Goal: Complete application form: Complete application form

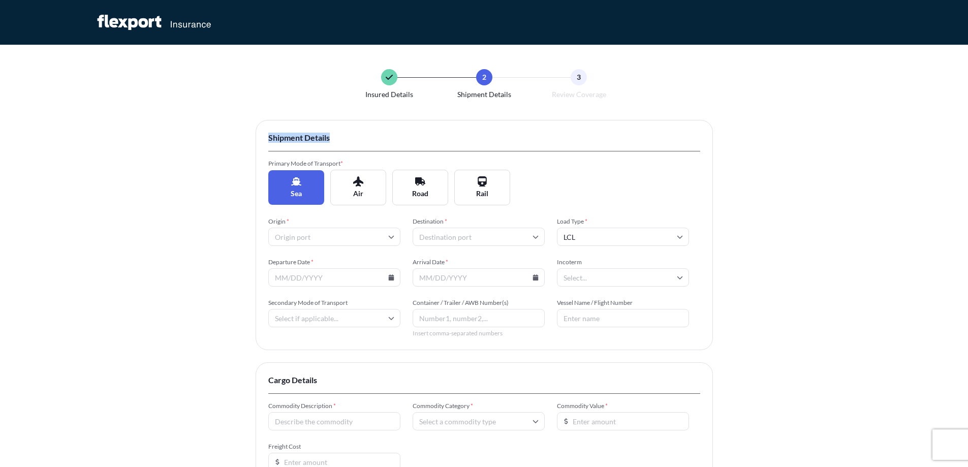
drag, startPoint x: 225, startPoint y: 138, endPoint x: 375, endPoint y: 137, distance: 149.4
click at [375, 137] on div "Insured Details 2 Shipment Details 3 Review Coverage Shipment Details Primary M…" at bounding box center [484, 312] width 968 height 625
click at [377, 138] on span "Shipment Details" at bounding box center [484, 138] width 432 height 10
click at [299, 166] on span "Primary Mode of Transport *" at bounding box center [334, 164] width 132 height 8
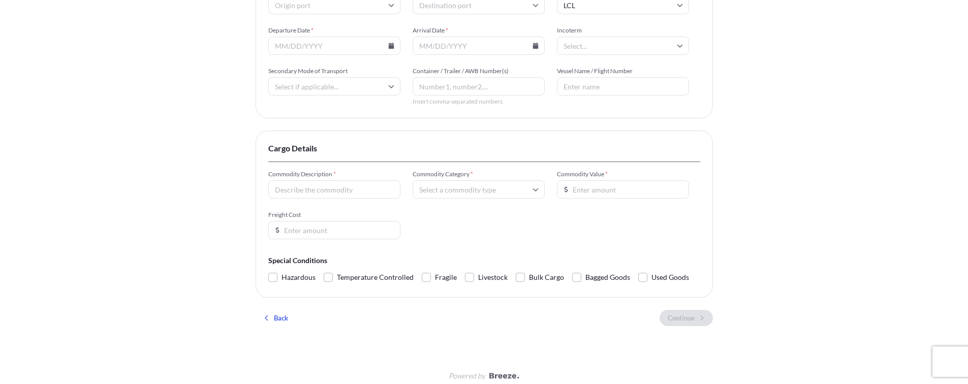
scroll to position [241, 0]
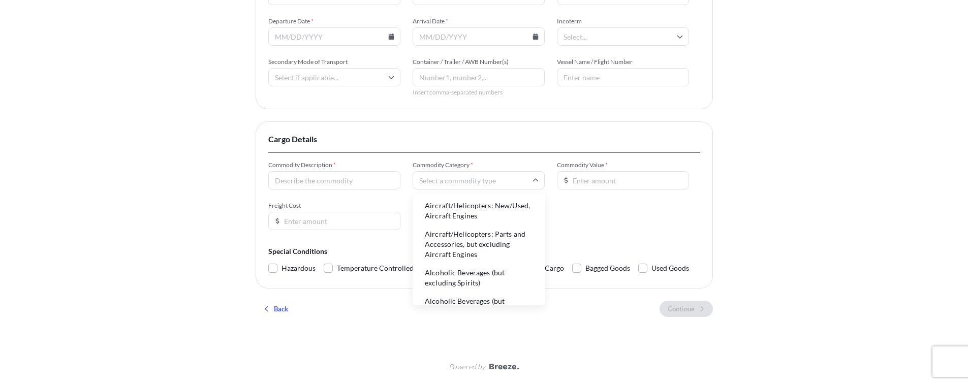
click at [438, 183] on input "Commodity Category *" at bounding box center [479, 180] width 132 height 18
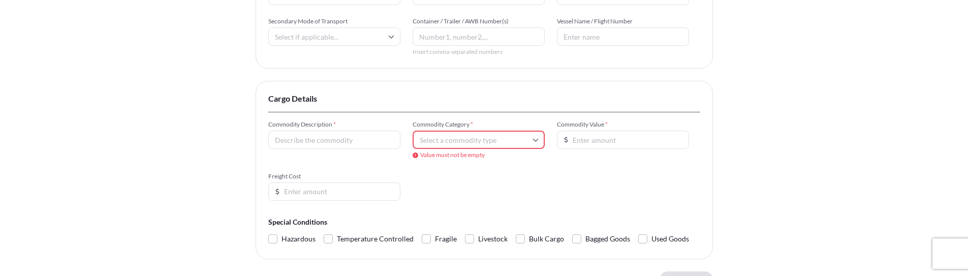
scroll to position [208, 0]
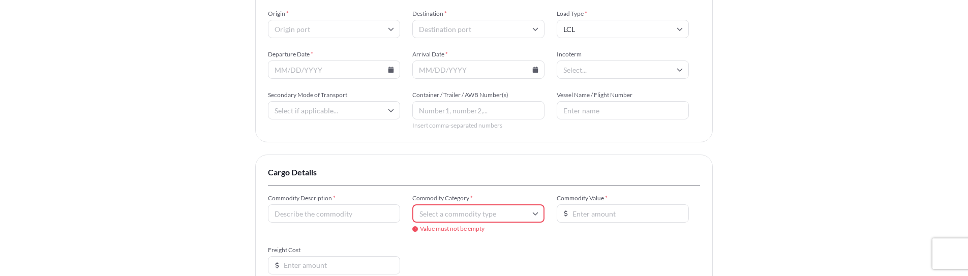
click at [459, 217] on input "Commodity Category *" at bounding box center [478, 213] width 132 height 18
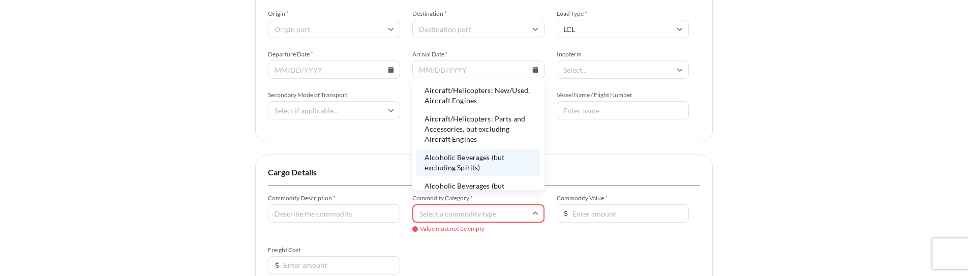
click at [464, 165] on li "Alcoholic Beverages (but excluding Spirits)" at bounding box center [478, 162] width 124 height 26
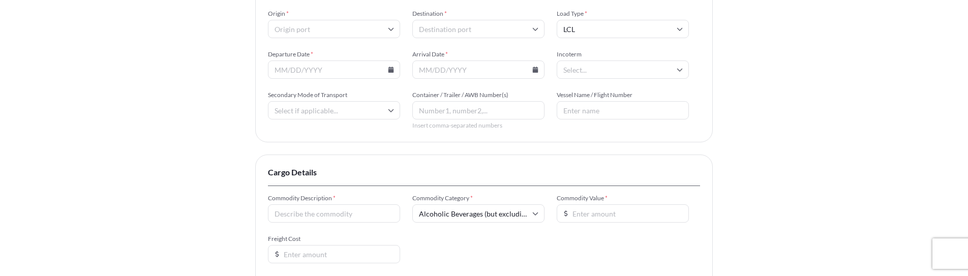
click at [457, 212] on input "Alcoholic Beverages (but excluding Spirits)" at bounding box center [478, 213] width 132 height 18
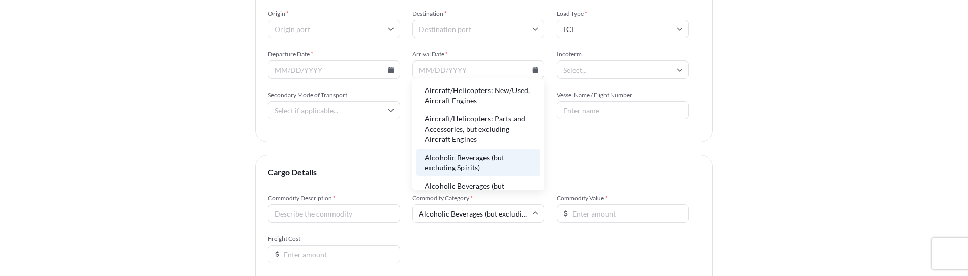
click at [459, 123] on li "Aircraft/Helicopters: Parts and Accessories, but excluding Aircraft Engines" at bounding box center [478, 129] width 124 height 37
type input "Aircraft/Helicopters: Parts and Accessories, but excluding Aircraft Engines"
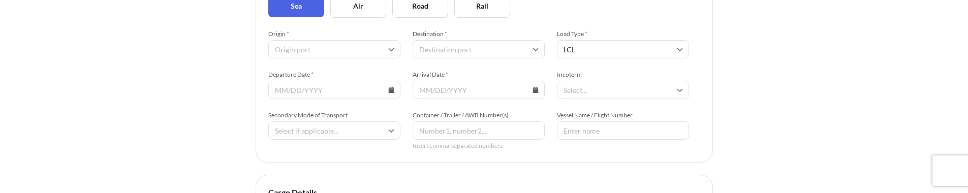
scroll to position [203, 0]
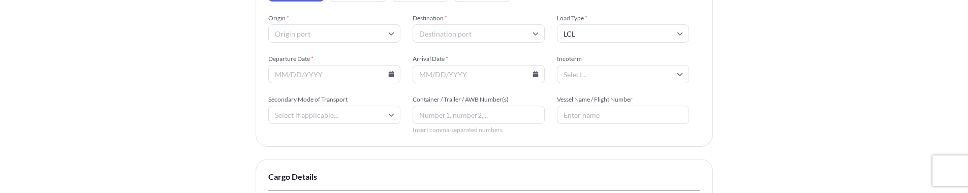
click at [543, 70] on input "Arrival Date *" at bounding box center [479, 74] width 132 height 18
click at [539, 73] on input "Arrival Date *" at bounding box center [479, 74] width 132 height 18
click at [535, 72] on icon at bounding box center [536, 74] width 6 height 6
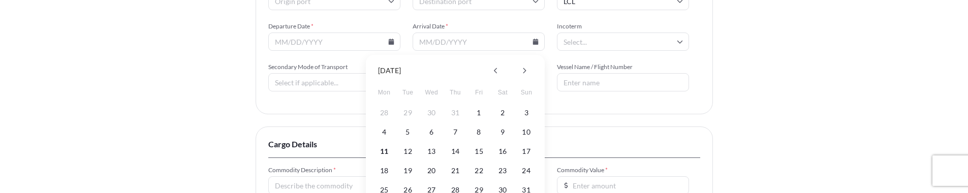
scroll to position [254, 0]
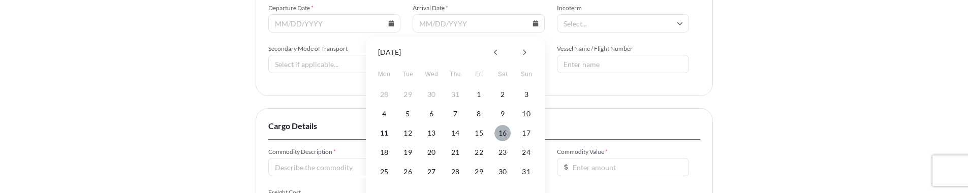
click at [502, 136] on button "16" at bounding box center [503, 133] width 16 height 16
type input "[DATE]"
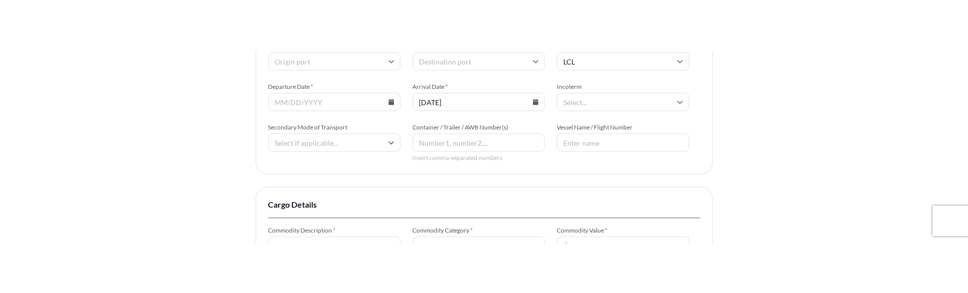
scroll to position [203, 0]
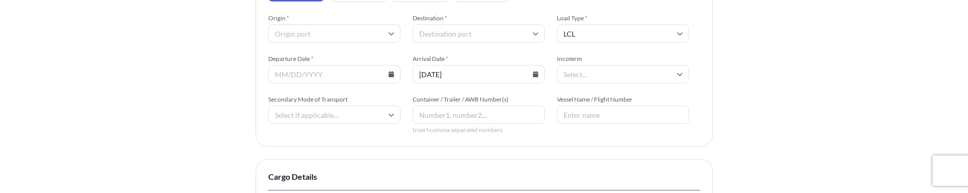
click at [380, 71] on input "Departure Date *" at bounding box center [334, 74] width 132 height 18
click at [388, 74] on icon at bounding box center [391, 74] width 6 height 6
click at [382, 149] on button "3" at bounding box center [382, 145] width 16 height 16
type input "[DATE]"
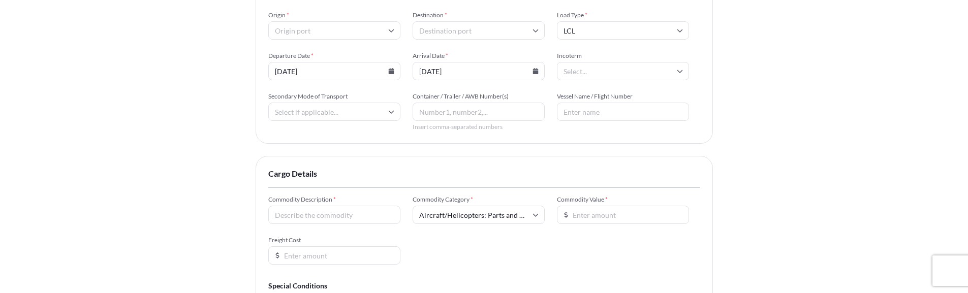
scroll to position [254, 0]
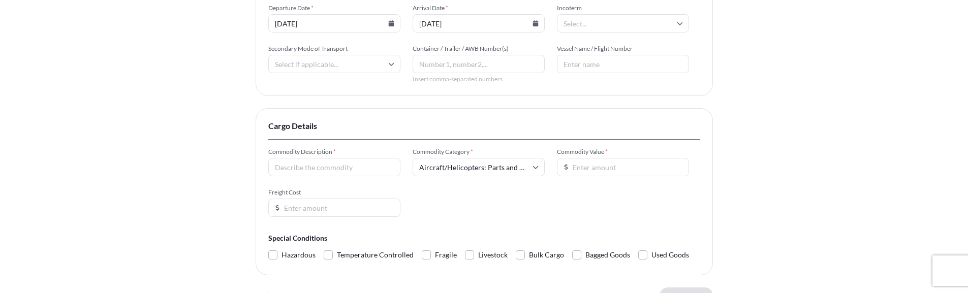
click at [370, 252] on span "Temperature Controlled" at bounding box center [375, 255] width 77 height 15
click at [324, 248] on input "Temperature Controlled" at bounding box center [324, 248] width 0 height 0
click at [290, 256] on span "Hazardous" at bounding box center [299, 255] width 34 height 15
click at [268, 248] on input "Hazardous" at bounding box center [268, 248] width 0 height 0
click at [441, 260] on span "Fragile" at bounding box center [446, 255] width 22 height 15
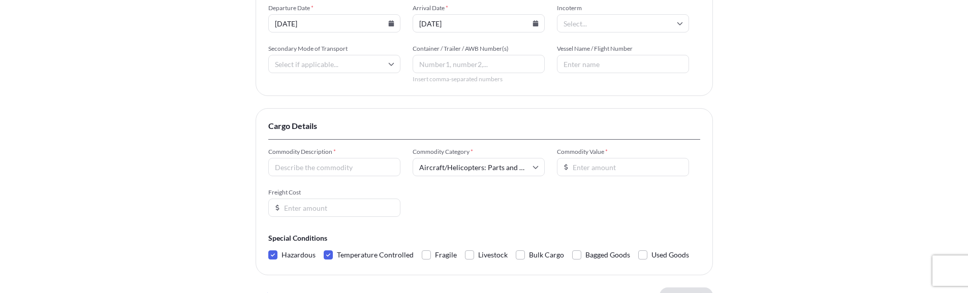
click at [422, 248] on input "Fragile" at bounding box center [422, 248] width 0 height 0
click at [502, 257] on span "Livestock" at bounding box center [492, 255] width 29 height 15
click at [465, 248] on input "Livestock" at bounding box center [465, 248] width 0 height 0
drag, startPoint x: 547, startPoint y: 257, endPoint x: 607, endPoint y: 256, distance: 59.5
click at [548, 257] on span "Bulk Cargo" at bounding box center [546, 255] width 35 height 15
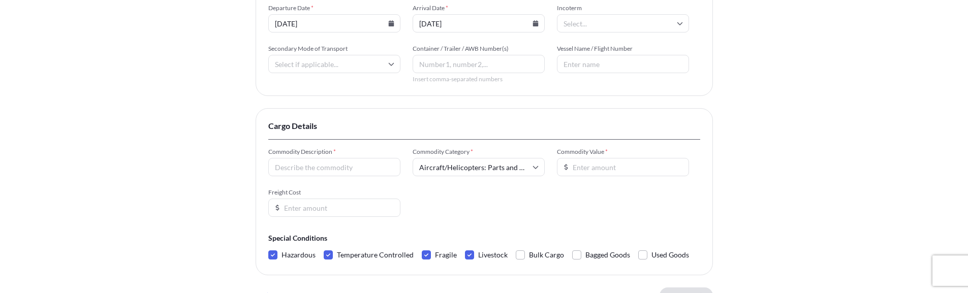
click at [516, 248] on input "Bulk Cargo" at bounding box center [516, 248] width 0 height 0
click at [613, 256] on span "Bagged Goods" at bounding box center [607, 255] width 45 height 15
click at [572, 248] on input "Bagged Goods" at bounding box center [572, 248] width 0 height 0
click at [647, 255] on label "Used Goods" at bounding box center [663, 255] width 51 height 15
click at [638, 248] on input "Used Goods" at bounding box center [638, 248] width 0 height 0
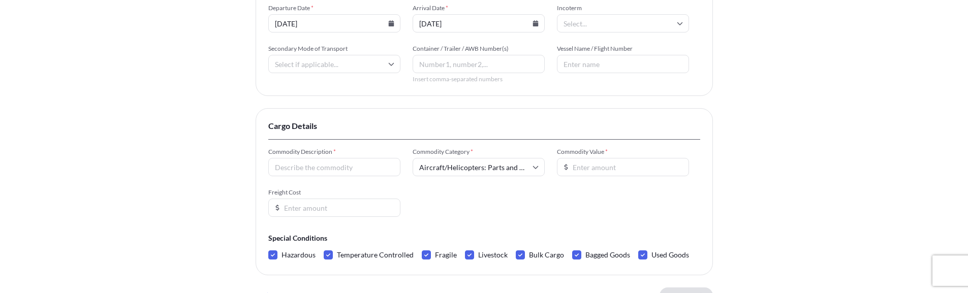
click at [624, 184] on div "Commodity Description * Commodity Category * Aircraft/Helicopters: Parts and Ac…" at bounding box center [484, 182] width 432 height 69
click at [623, 168] on input "Commodity Value *" at bounding box center [623, 167] width 132 height 18
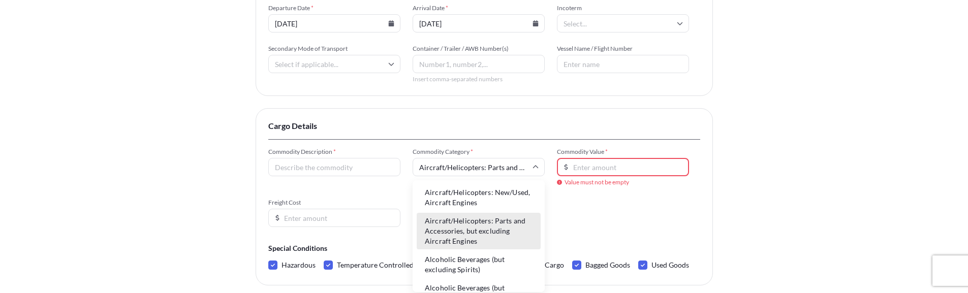
click at [504, 166] on input "Aircraft/Helicopters: Parts and Accessories, but excluding Aircraft Engines" at bounding box center [479, 167] width 132 height 18
click at [642, 226] on div "Commodity Description * Commodity Category * Aircraft/Helicopters: Parts and Ac…" at bounding box center [484, 187] width 432 height 79
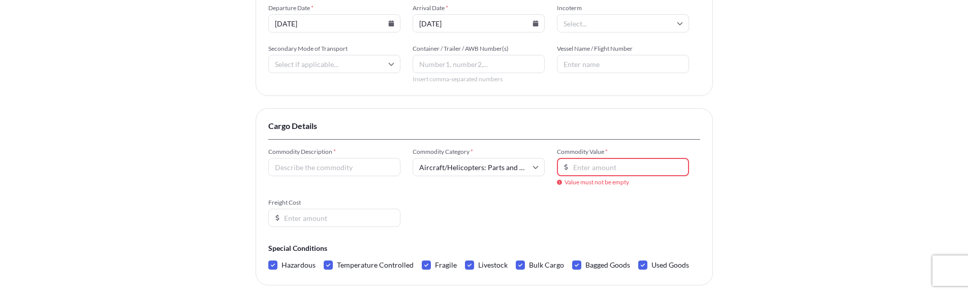
click at [545, 168] on div "Commodity Description * Commodity Category * Aircraft/Helicopters: Parts and Ac…" at bounding box center [484, 187] width 432 height 79
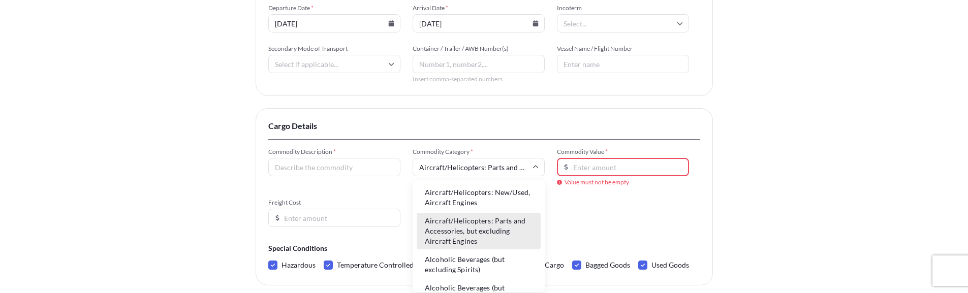
click at [527, 169] on input "Aircraft/Helicopters: Parts and Accessories, but excluding Aircraft Engines" at bounding box center [479, 167] width 132 height 18
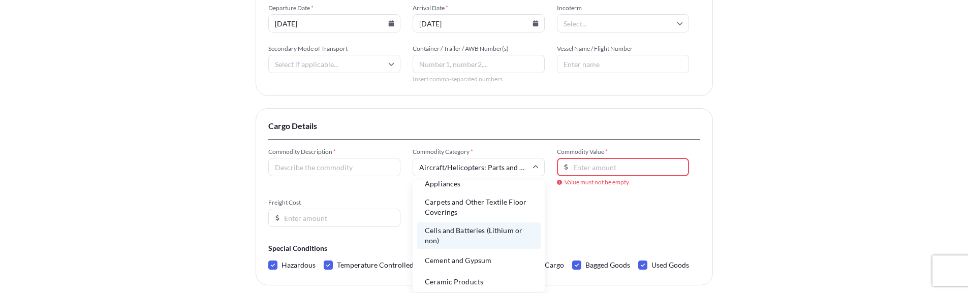
scroll to position [508, 0]
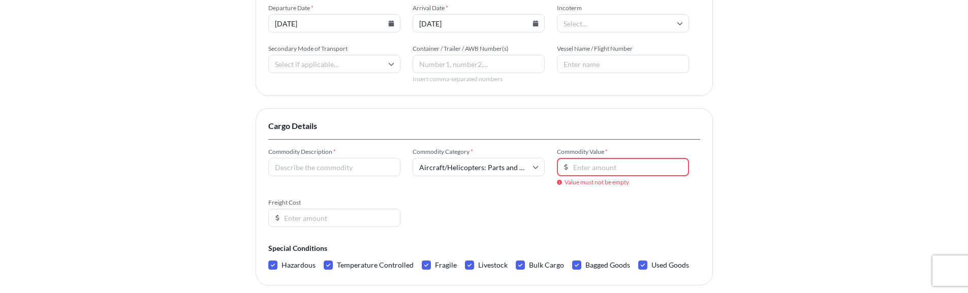
click at [680, 234] on form "Commodity Description * Commodity Category * Aircraft/Helicopters: Parts and Ac…" at bounding box center [484, 210] width 432 height 125
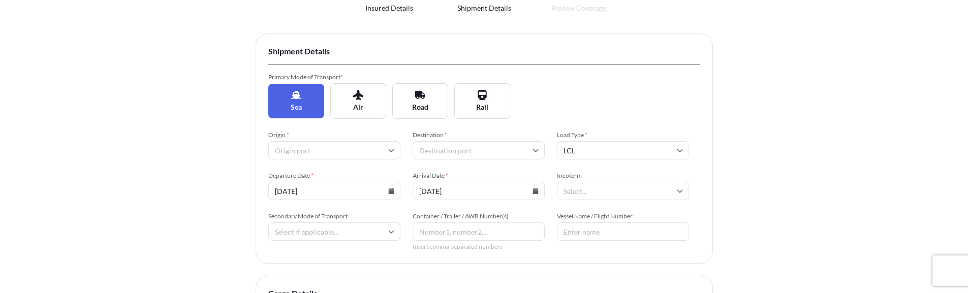
scroll to position [0, 0]
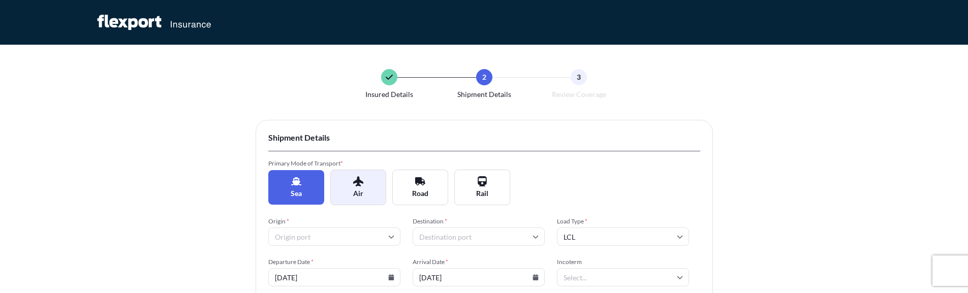
click at [378, 193] on button "Air" at bounding box center [358, 188] width 56 height 36
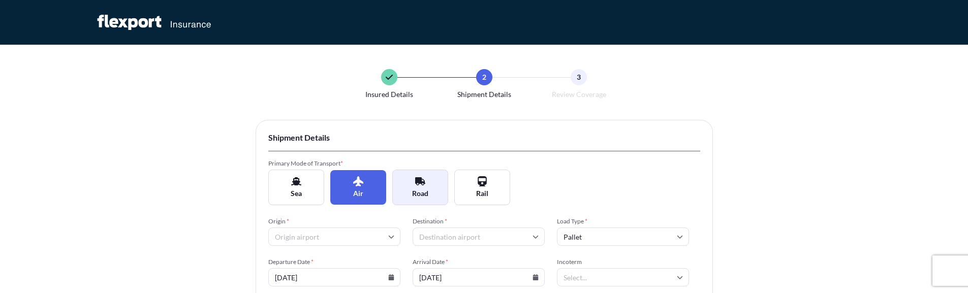
click at [423, 192] on span "Road" at bounding box center [420, 194] width 16 height 10
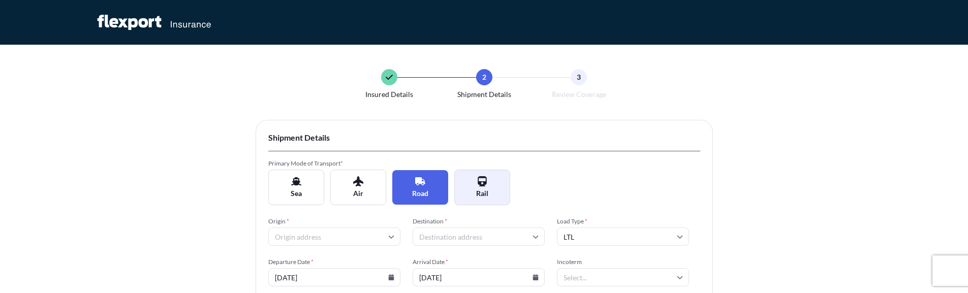
click at [491, 189] on button "Rail" at bounding box center [482, 188] width 56 height 36
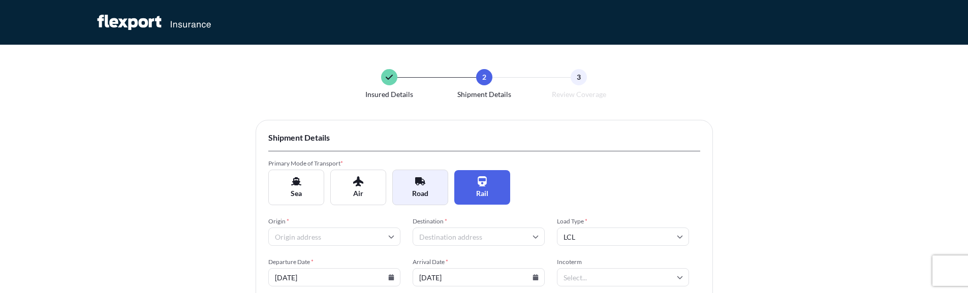
click at [434, 177] on button "Road" at bounding box center [420, 188] width 56 height 36
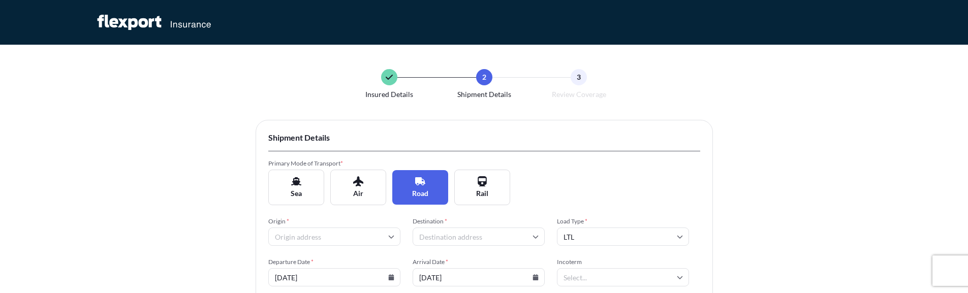
click at [593, 229] on input "LTL" at bounding box center [623, 237] width 132 height 18
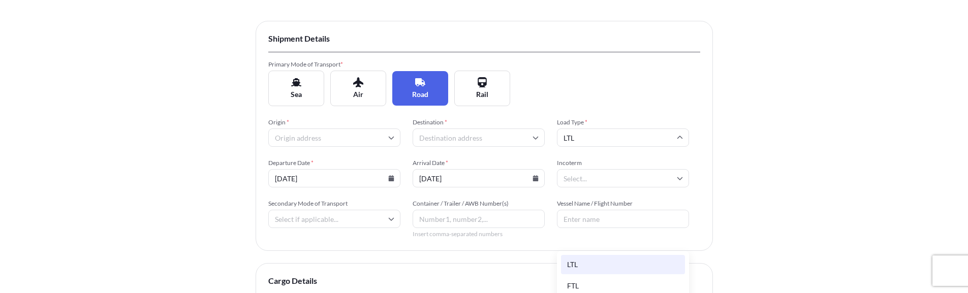
scroll to position [152, 0]
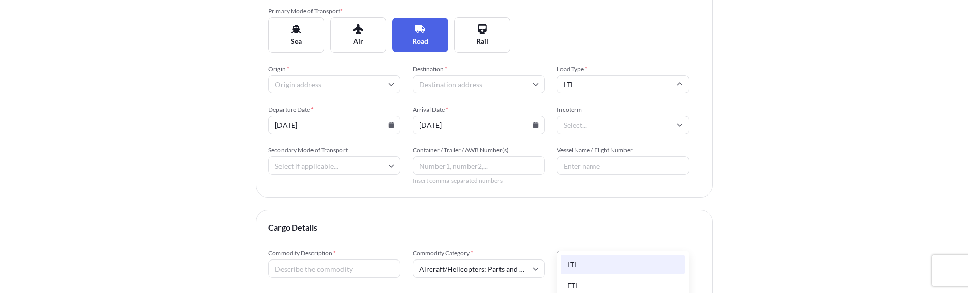
click at [711, 182] on div "Shipment Details Primary Mode of Transport * Sea Air Road Rail Origin * Destina…" at bounding box center [484, 82] width 457 height 230
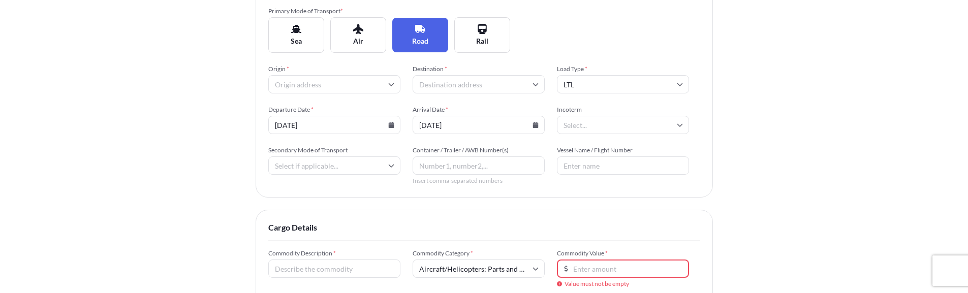
click at [616, 89] on input "LTL" at bounding box center [623, 84] width 132 height 18
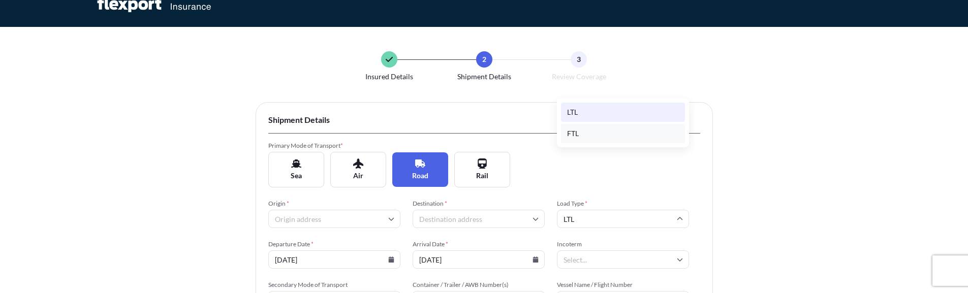
scroll to position [0, 0]
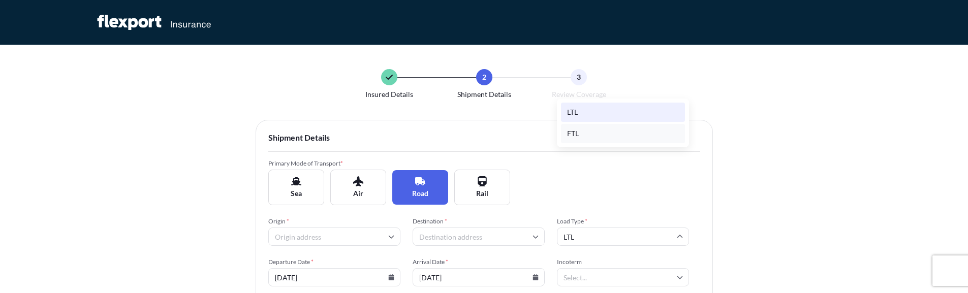
click at [613, 140] on div "FTL" at bounding box center [623, 133] width 124 height 19
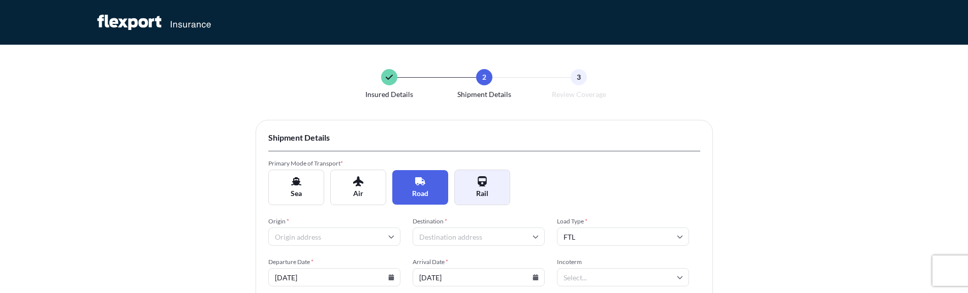
click at [486, 189] on span "Rail" at bounding box center [482, 194] width 12 height 10
type input "LCL"
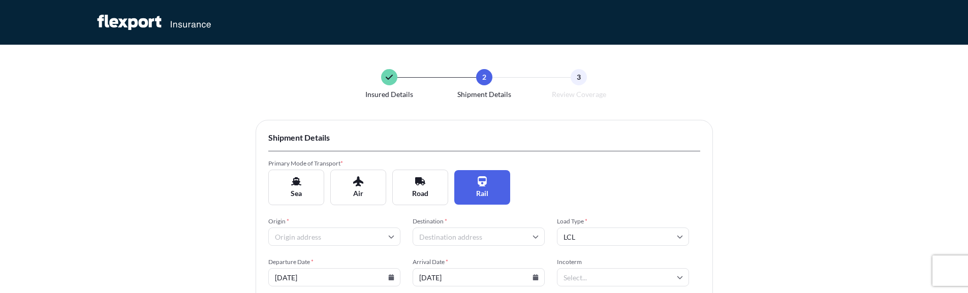
click at [621, 239] on input "LCL" at bounding box center [623, 237] width 132 height 18
click at [622, 187] on div "Primary Mode of Transport * Sea Air Road Rail" at bounding box center [484, 183] width 432 height 46
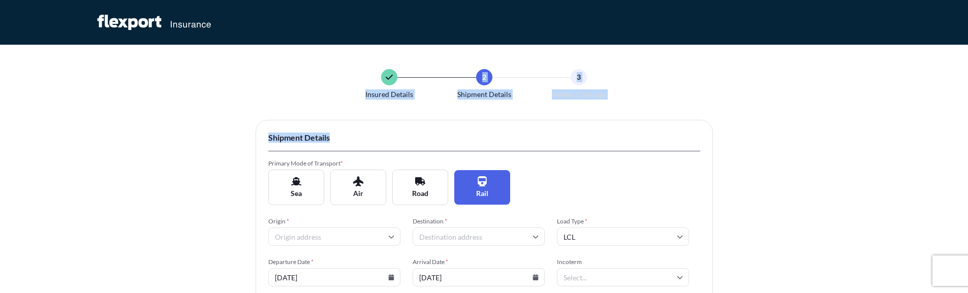
drag, startPoint x: 364, startPoint y: 84, endPoint x: 615, endPoint y: 114, distance: 253.4
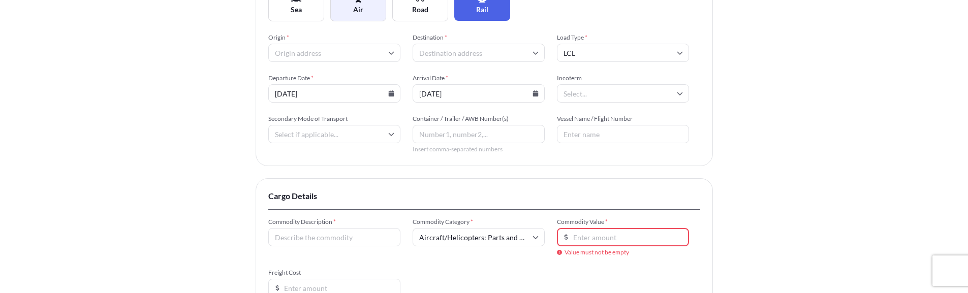
scroll to position [254, 0]
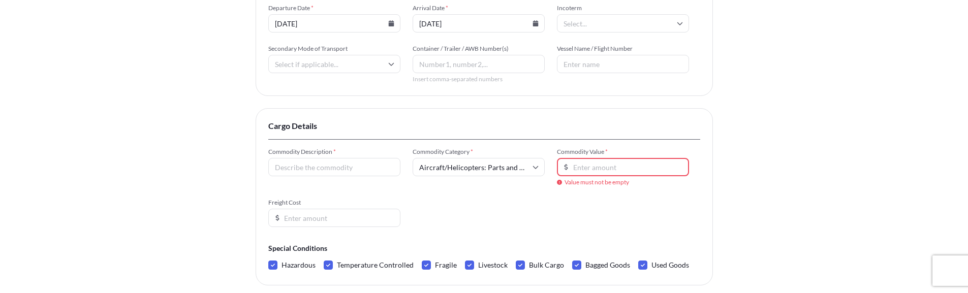
click at [186, 170] on div "Insured Details 2 Shipment Details 3 Review Coverage Shipment Details Primary M…" at bounding box center [484, 63] width 968 height 635
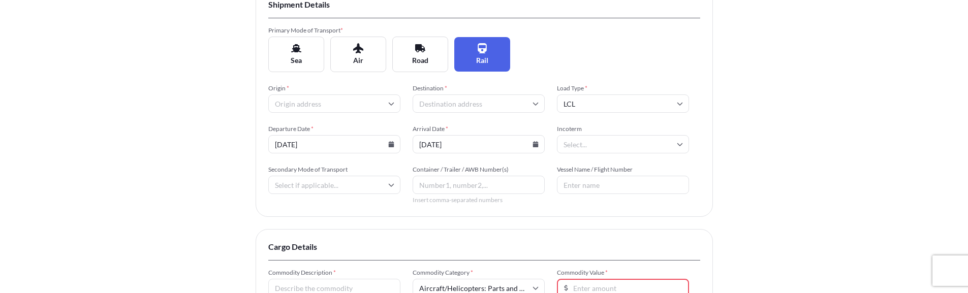
scroll to position [102, 0]
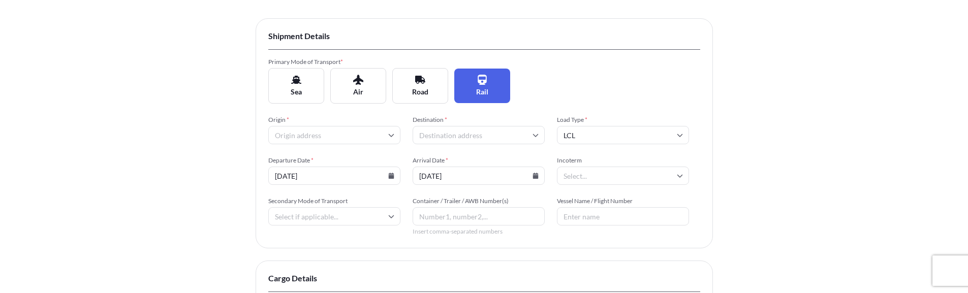
click at [326, 140] on input "Origin *" at bounding box center [334, 135] width 132 height 18
click at [328, 175] on div "Please type and select an option" at bounding box center [334, 164] width 124 height 25
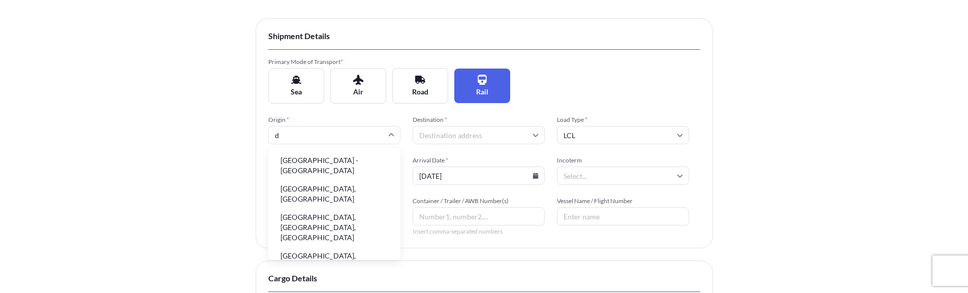
click at [303, 209] on li "[GEOGRAPHIC_DATA], [GEOGRAPHIC_DATA], [GEOGRAPHIC_DATA]" at bounding box center [334, 227] width 124 height 37
type input "[GEOGRAPHIC_DATA], [GEOGRAPHIC_DATA], [GEOGRAPHIC_DATA]"
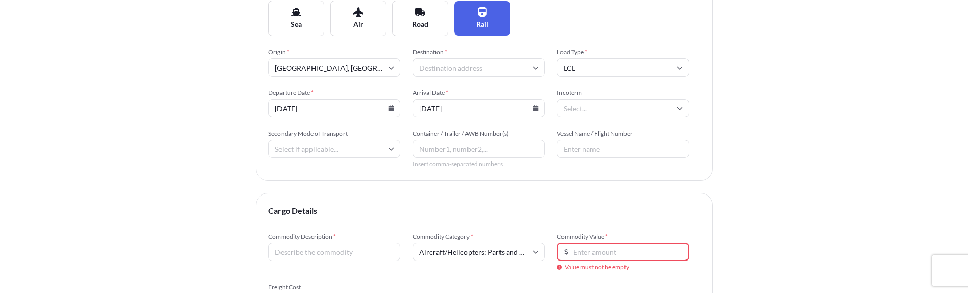
scroll to position [305, 0]
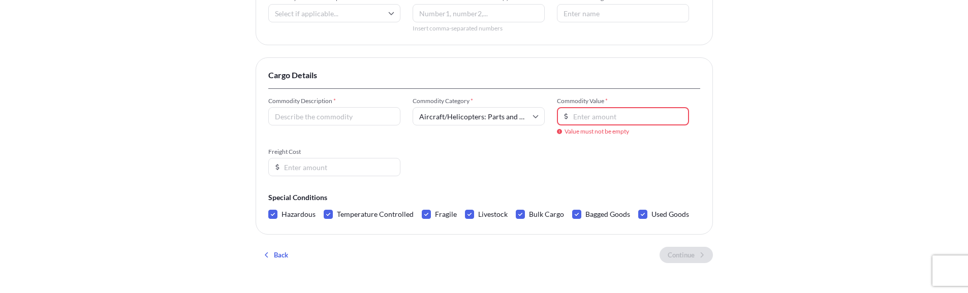
click at [350, 117] on input "Commodity Description *" at bounding box center [334, 116] width 132 height 18
click at [283, 157] on div "Freight Cost" at bounding box center [334, 162] width 132 height 28
click at [296, 172] on input "Freight Cost" at bounding box center [334, 167] width 132 height 18
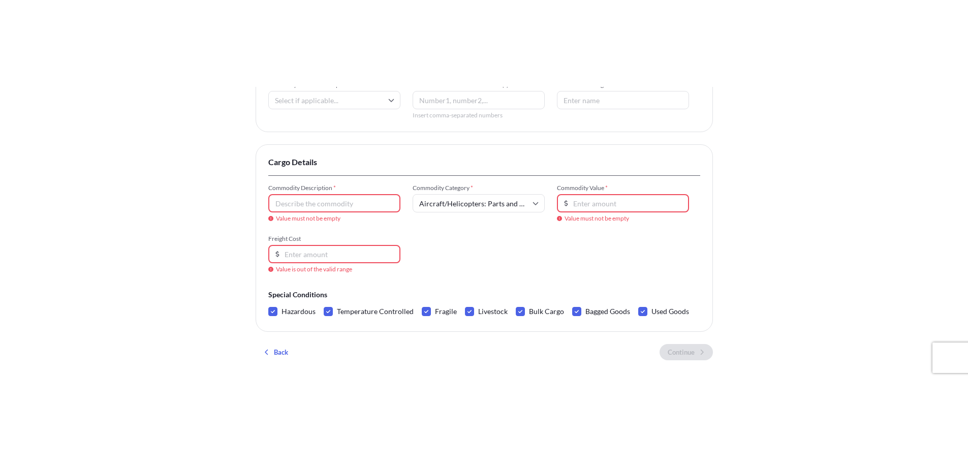
scroll to position [178, 0]
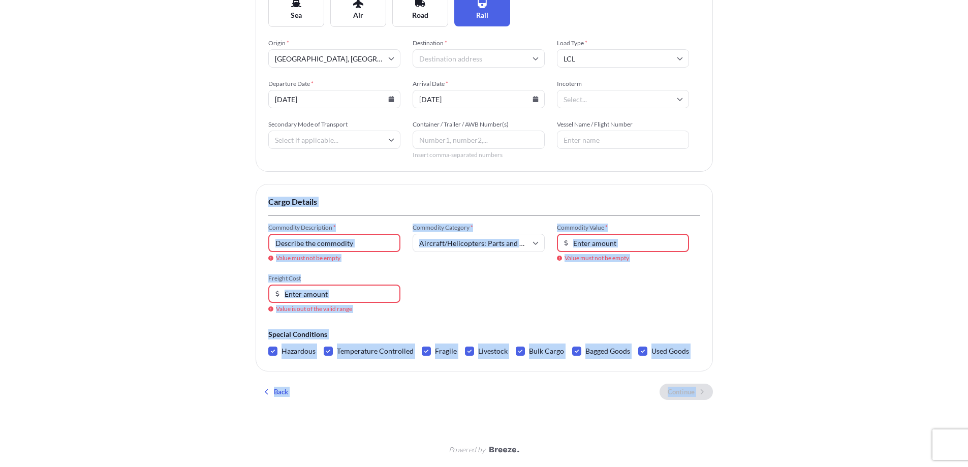
drag, startPoint x: 412, startPoint y: 300, endPoint x: 143, endPoint y: 212, distance: 283.0
click at [0, 168] on div "Insured Details 2 Shipment Details 3 Review Coverage Shipment Details Primary M…" at bounding box center [484, 144] width 968 height 645
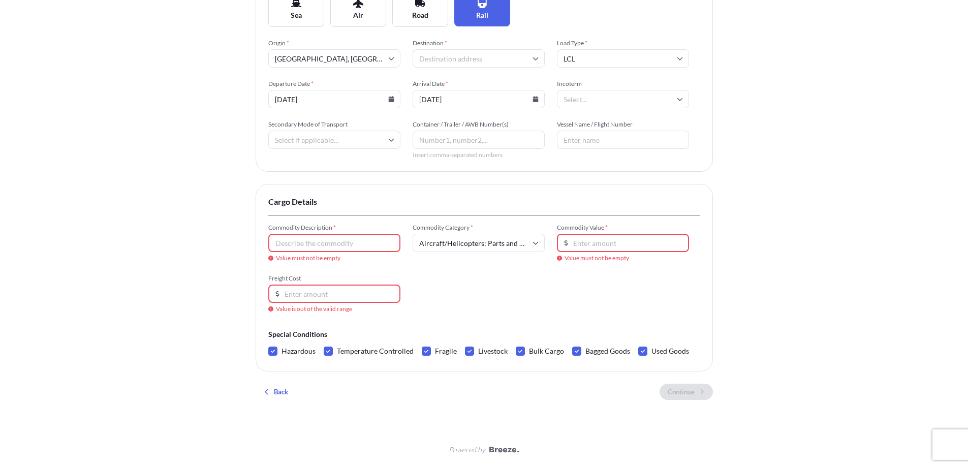
click at [803, 348] on div "Insured Details 2 Shipment Details 3 Review Coverage Shipment Details Primary M…" at bounding box center [484, 144] width 968 height 645
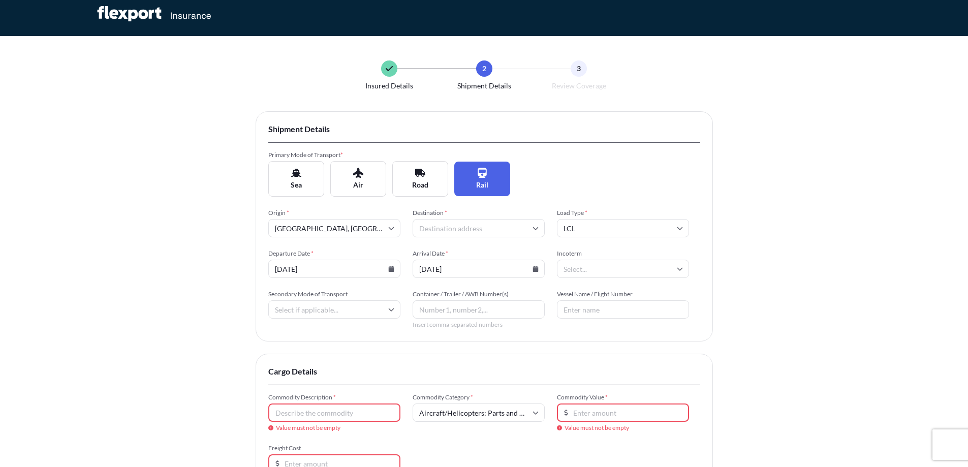
scroll to position [0, 0]
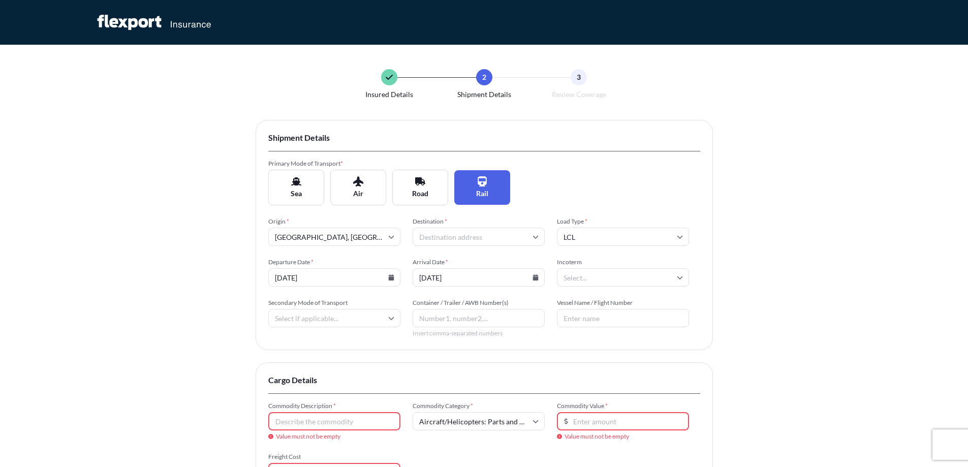
type input "879"
type input "577"
type input "407"
type input "383"
type input "59"
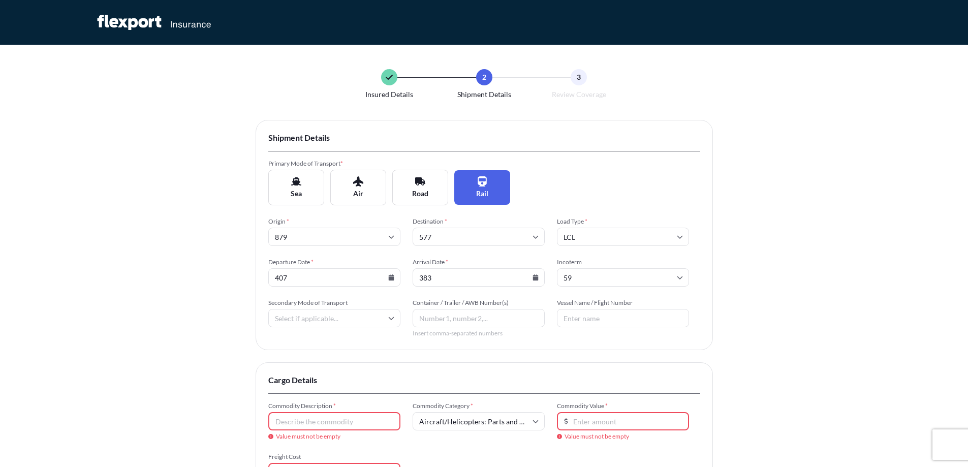
type input "720"
type input "Calista Day"
type input "661"
type input "698"
type input "409"
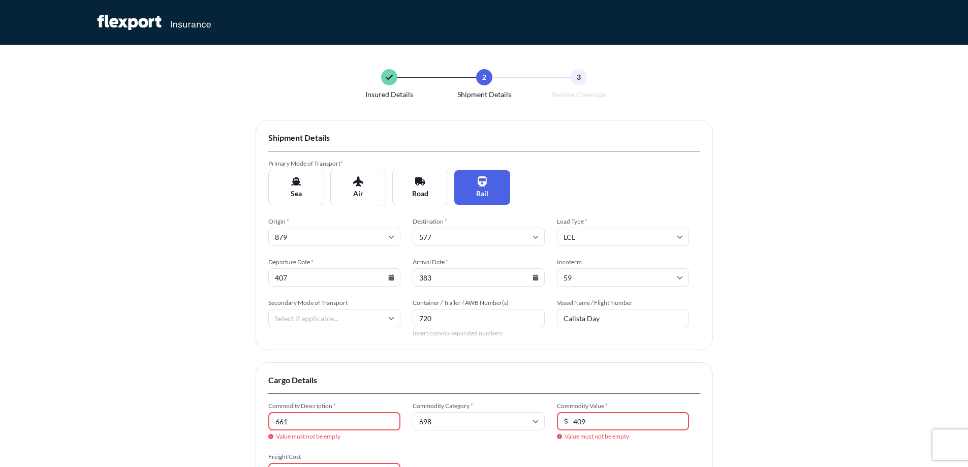
type input "597"
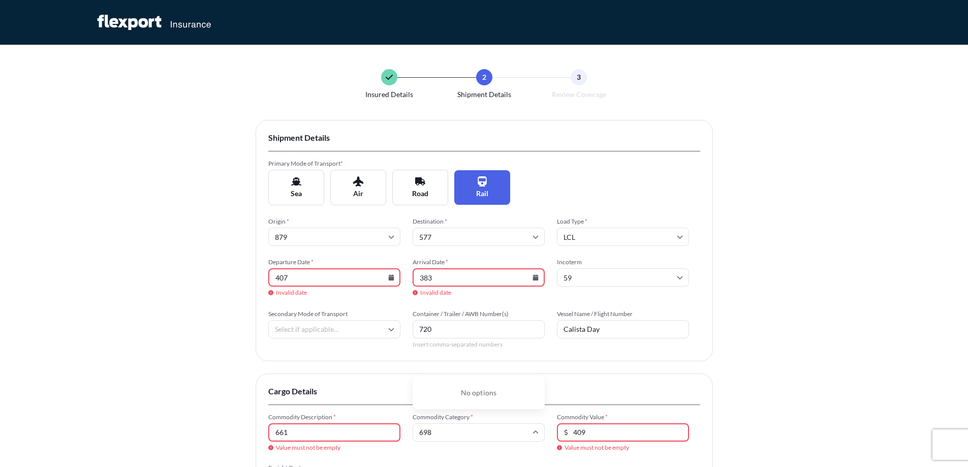
type input "[GEOGRAPHIC_DATA], [GEOGRAPHIC_DATA], [GEOGRAPHIC_DATA]"
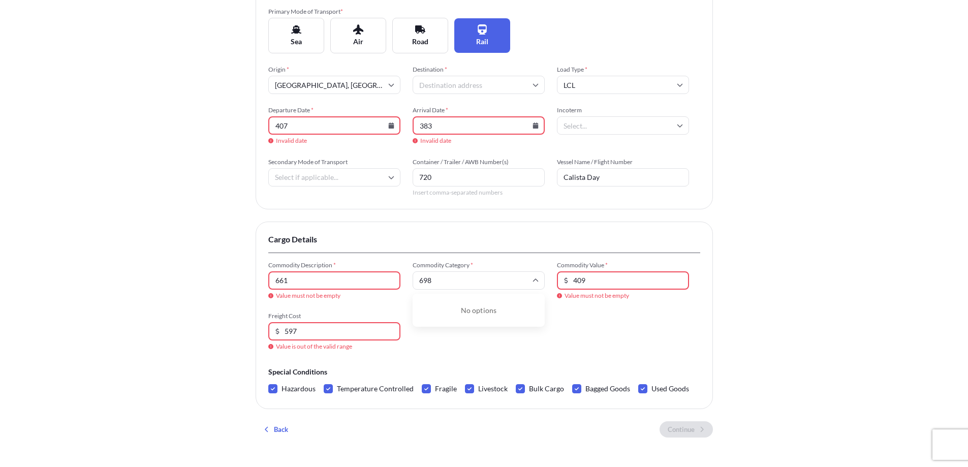
scroll to position [152, 0]
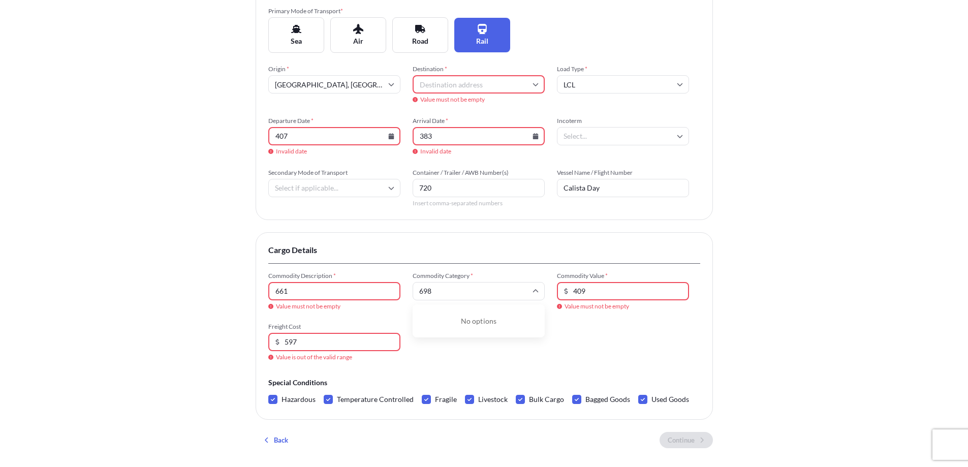
click at [688, 434] on div "Shipment Details Primary Mode of Transport * Sea Air Road Rail Origin * [GEOGRA…" at bounding box center [484, 211] width 457 height 489
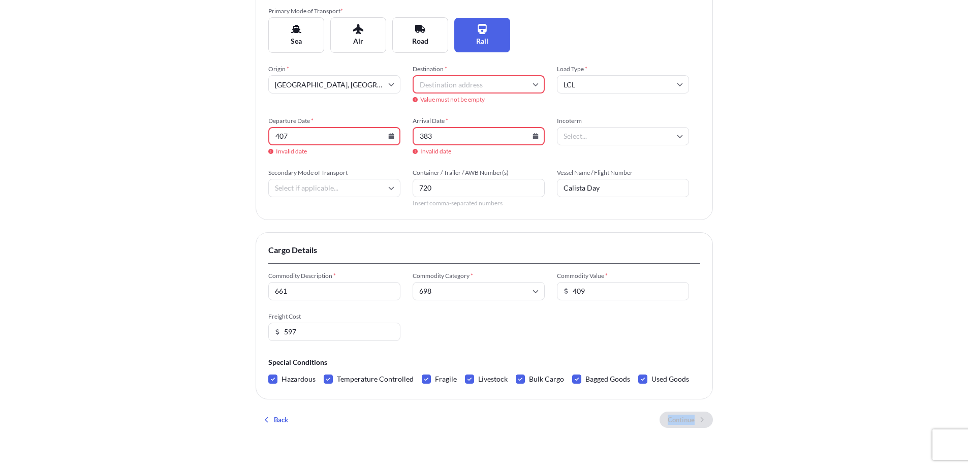
click at [688, 434] on div "Shipment Details Primary Mode of Transport * Sea Air Road Rail Origin * [GEOGRA…" at bounding box center [484, 201] width 457 height 469
click at [842, 407] on div "Insured Details 2 Shipment Details 3 Review Coverage Shipment Details Primary M…" at bounding box center [484, 171] width 968 height 647
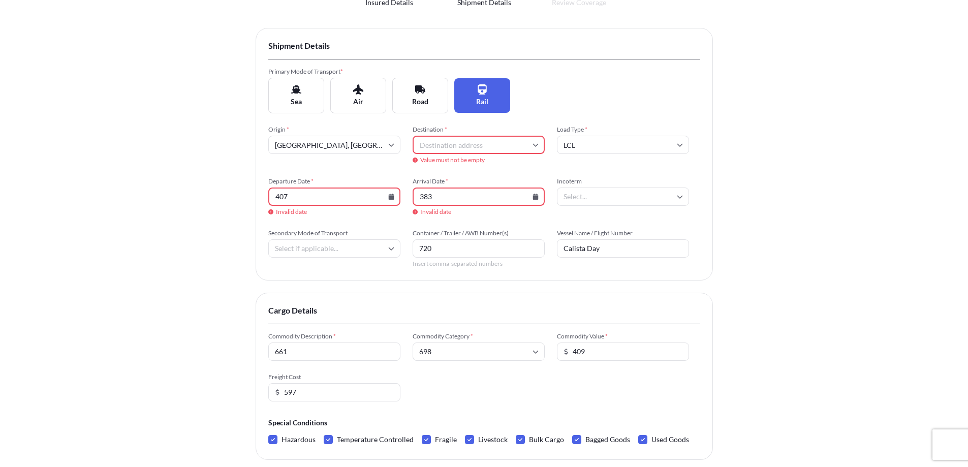
scroll to position [0, 0]
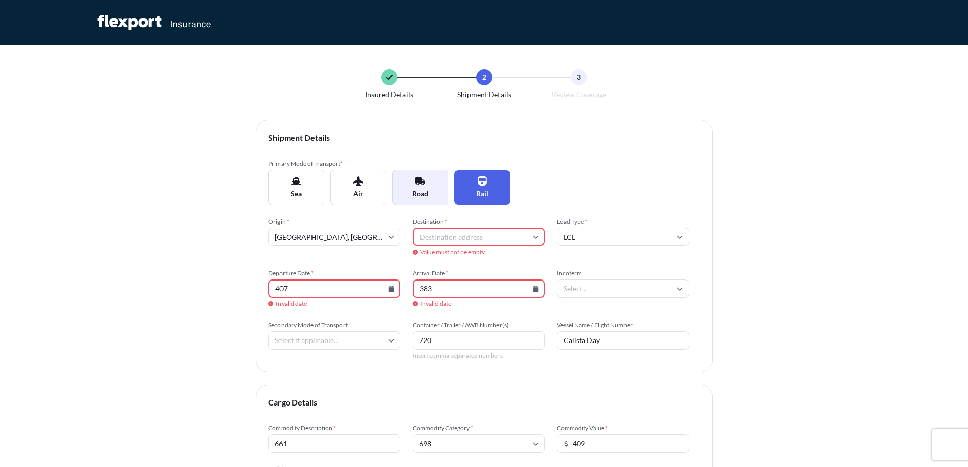
click at [440, 195] on button "Road" at bounding box center [420, 188] width 56 height 36
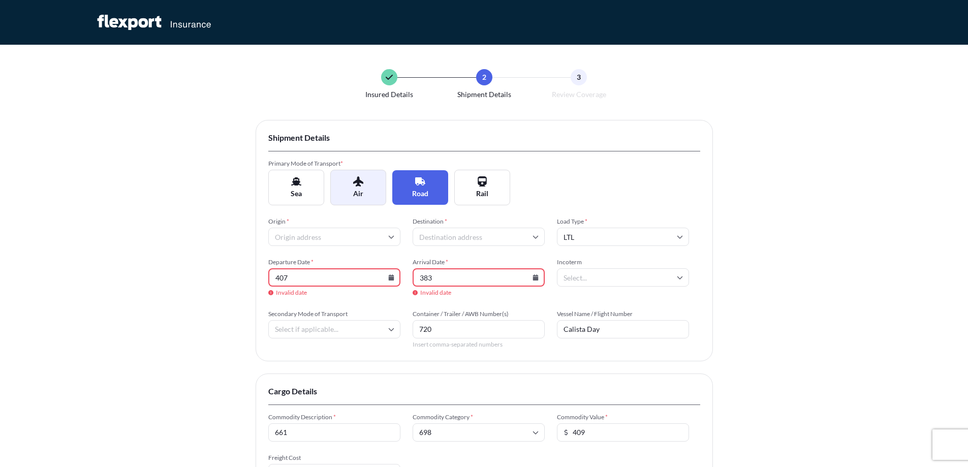
click at [339, 181] on button "Air" at bounding box center [358, 188] width 56 height 36
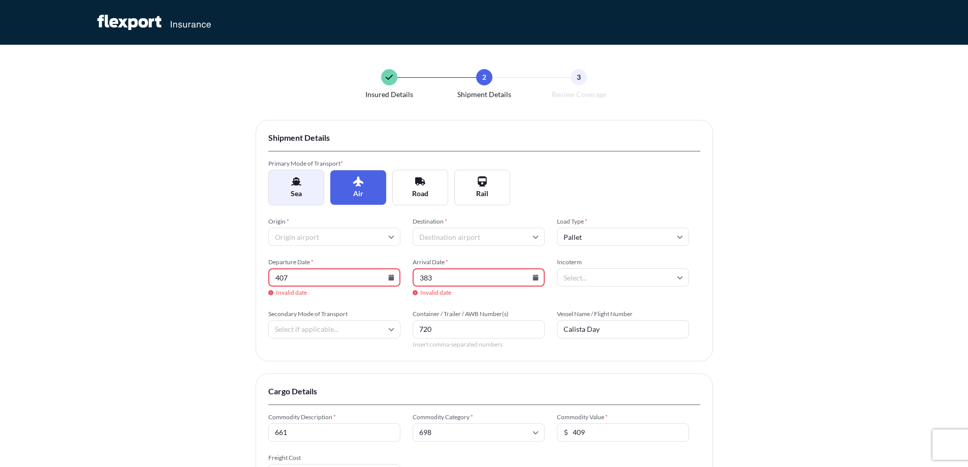
click at [274, 181] on button "Sea" at bounding box center [296, 188] width 56 height 36
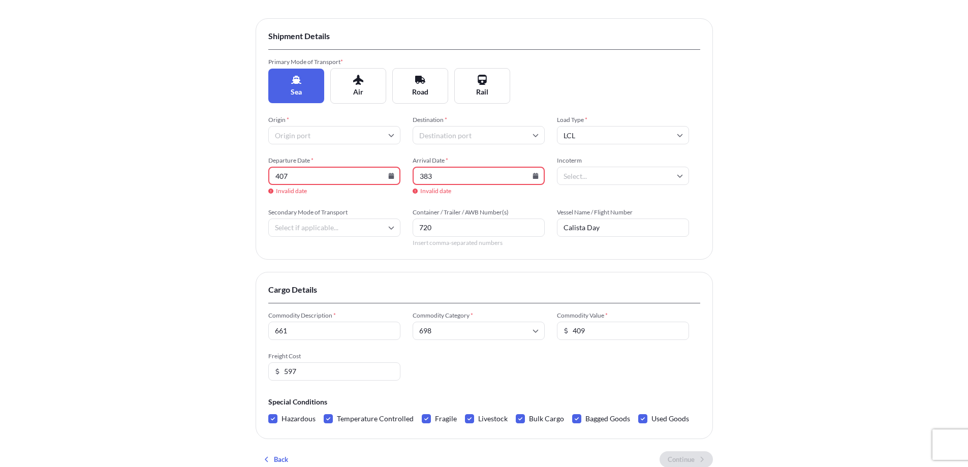
click at [359, 97] on span "Air" at bounding box center [358, 92] width 10 height 10
type input "Pallet"
click at [467, 58] on div "Primary Mode of Transport * Sea Air Road Rail" at bounding box center [484, 81] width 432 height 46
